Goal: Information Seeking & Learning: Find specific fact

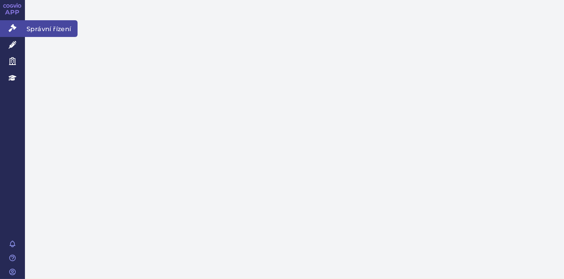
click at [11, 26] on icon at bounding box center [13, 28] width 8 height 8
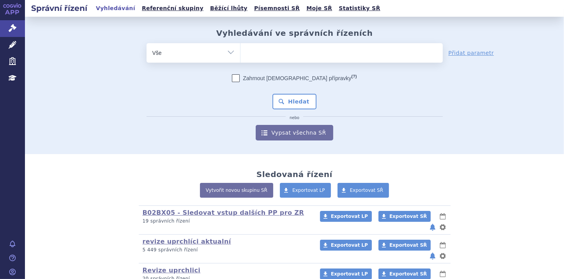
click at [262, 52] on ul at bounding box center [341, 51] width 202 height 16
click at [240, 52] on select at bounding box center [240, 52] width 0 height 19
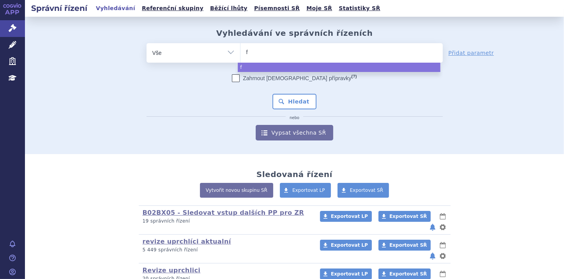
type input "fa"
type input "fab"
type input "fabh"
type input "fabha"
type input "fabhal"
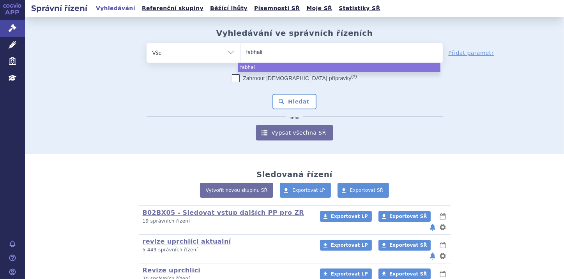
type input "fabhalta"
select select "fabhalta"
click at [305, 101] on button "Hledat" at bounding box center [294, 102] width 44 height 16
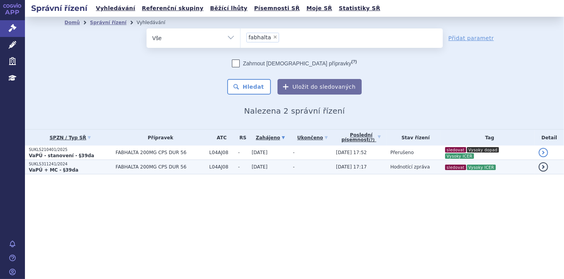
click at [86, 171] on p "VaPÚ + MC - §39da" at bounding box center [70, 170] width 83 height 6
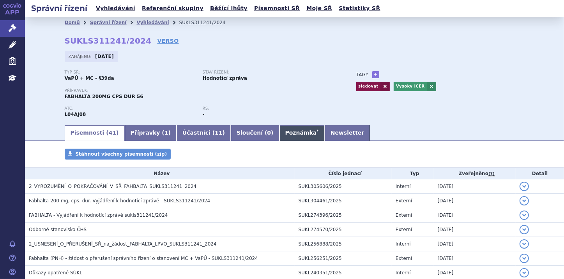
click at [279, 136] on link "Poznámka *" at bounding box center [301, 133] width 45 height 16
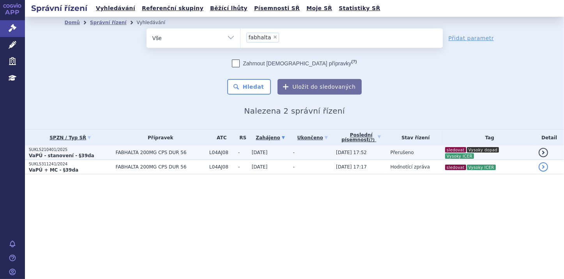
click at [70, 152] on p "SUKLS210401/2025" at bounding box center [70, 149] width 83 height 5
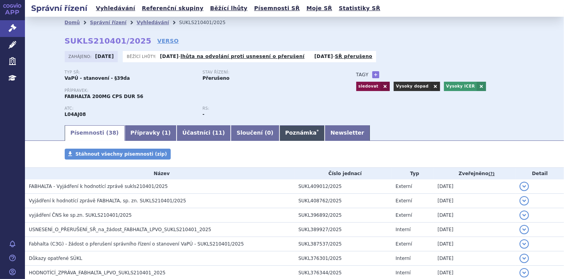
click at [279, 133] on link "Poznámka *" at bounding box center [301, 133] width 45 height 16
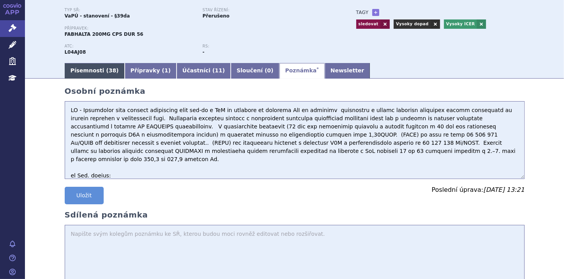
click at [93, 72] on link "Písemnosti ( 38 )" at bounding box center [95, 71] width 60 height 16
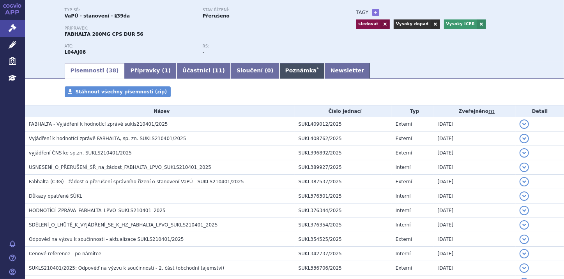
click at [279, 72] on link "Poznámka *" at bounding box center [301, 71] width 45 height 16
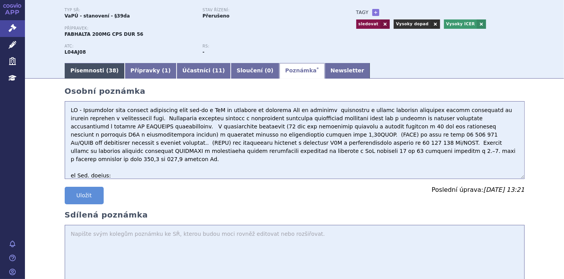
click at [109, 70] on span "38" at bounding box center [112, 70] width 7 height 6
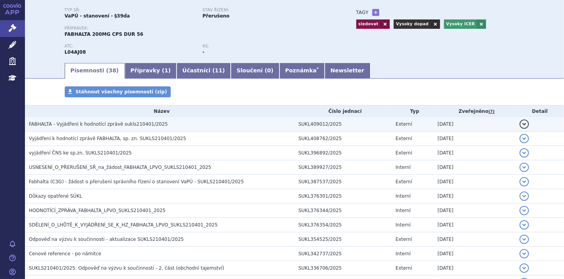
click at [142, 123] on span "FABHALTA - Vyjádření k hodnotící zprávě sukls210401/2025" at bounding box center [98, 124] width 139 height 5
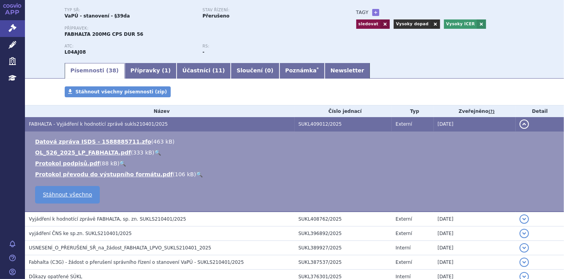
click at [154, 152] on link "🔍" at bounding box center [157, 153] width 7 height 6
click at [519, 127] on button "detail" at bounding box center [523, 124] width 9 height 9
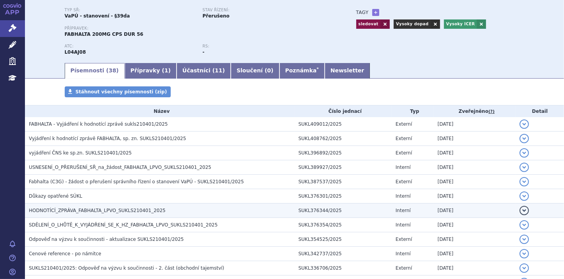
click at [142, 210] on span "HODNOTÍCÍ_ZPRÁVA_FABHALTA_LPVO_SUKLS210401_2025" at bounding box center [97, 210] width 137 height 5
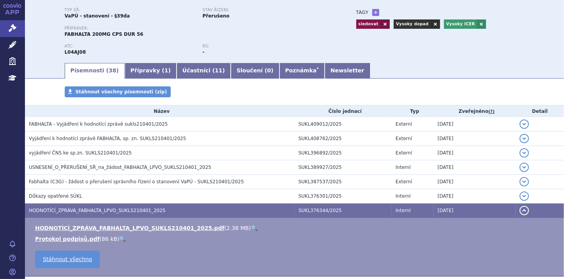
click at [251, 227] on link "🔍" at bounding box center [254, 228] width 7 height 6
click at [279, 69] on link "Poznámka *" at bounding box center [301, 71] width 45 height 16
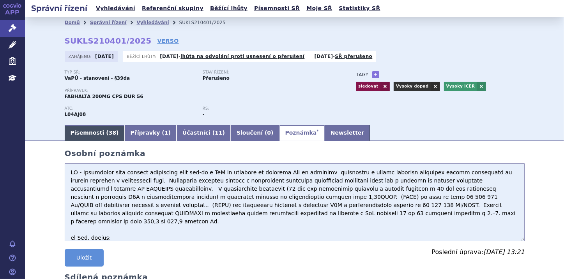
click at [70, 136] on link "Písemnosti ( 38 )" at bounding box center [95, 133] width 60 height 16
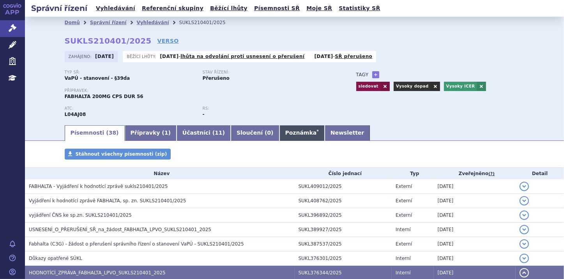
click at [279, 134] on link "Poznámka *" at bounding box center [301, 133] width 45 height 16
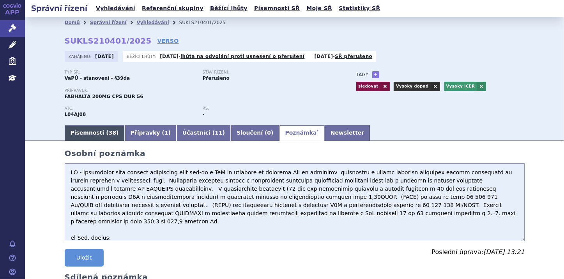
click at [93, 138] on link "Písemnosti ( 38 )" at bounding box center [95, 133] width 60 height 16
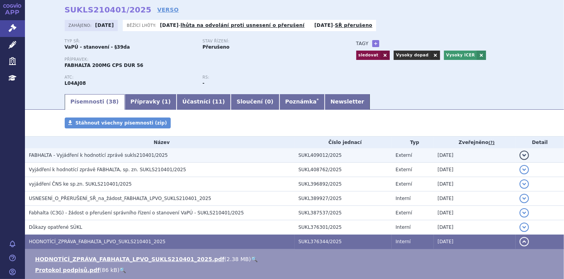
scroll to position [62, 0]
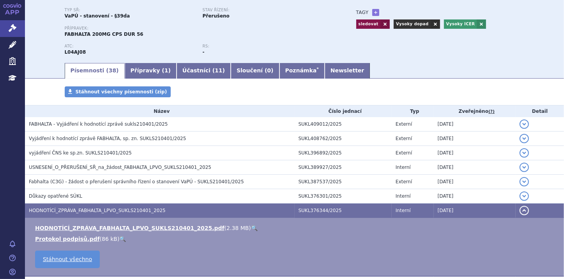
click at [251, 227] on link "🔍" at bounding box center [254, 228] width 7 height 6
